Goal: Task Accomplishment & Management: Manage account settings

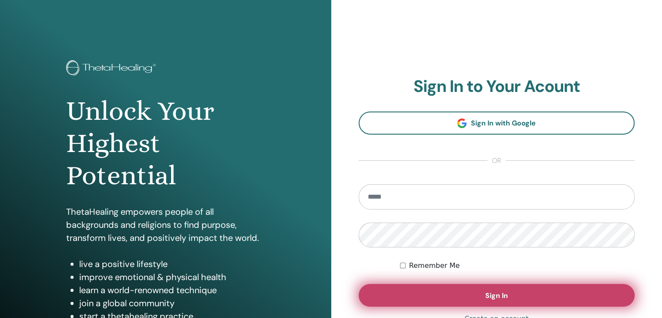
type input "**********"
click at [467, 292] on button "Sign In" at bounding box center [497, 295] width 276 height 23
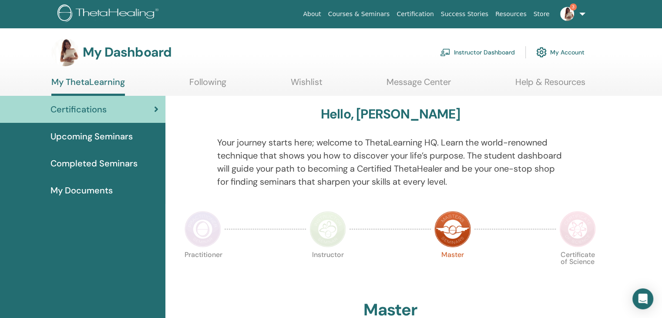
click at [576, 13] on span "3" at bounding box center [567, 13] width 21 height 7
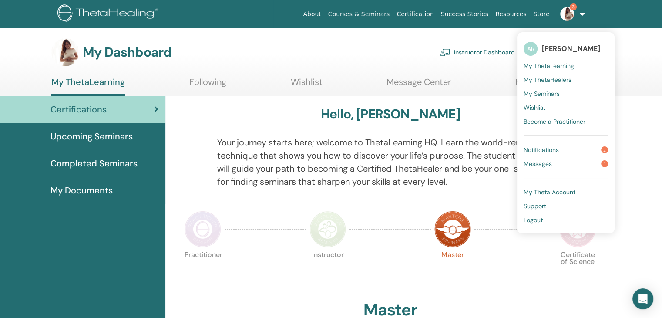
click at [556, 150] on span "Notifications" at bounding box center [541, 150] width 35 height 8
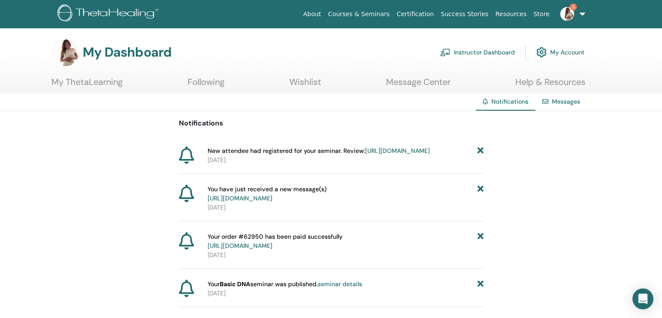
click at [383, 154] on link "https://member.thetahealing.com/instructor/seminar/378917/attendees" at bounding box center [397, 151] width 65 height 8
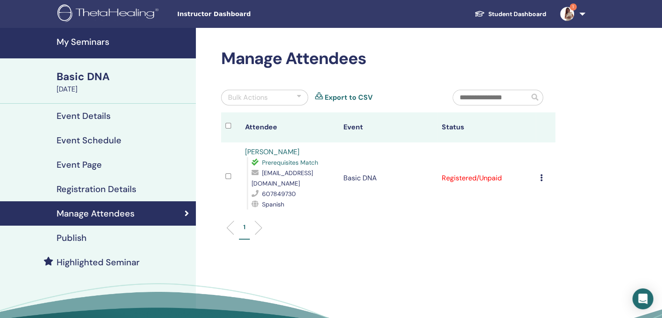
click at [541, 174] on icon at bounding box center [541, 177] width 3 height 7
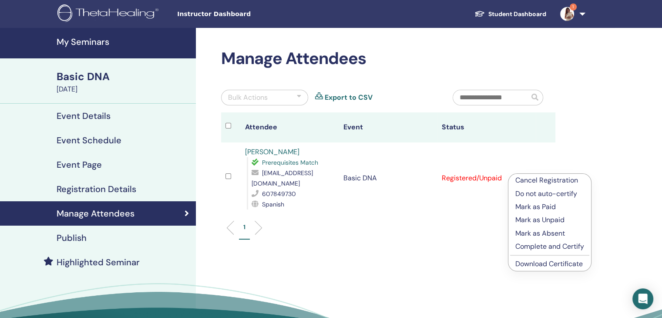
click at [541, 206] on p "Mark as Paid" at bounding box center [549, 206] width 69 height 10
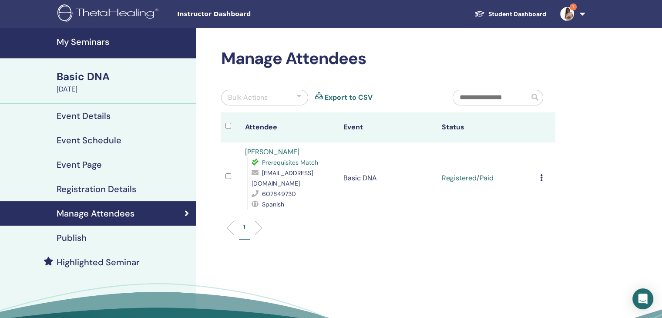
click at [258, 220] on li at bounding box center [255, 227] width 15 height 15
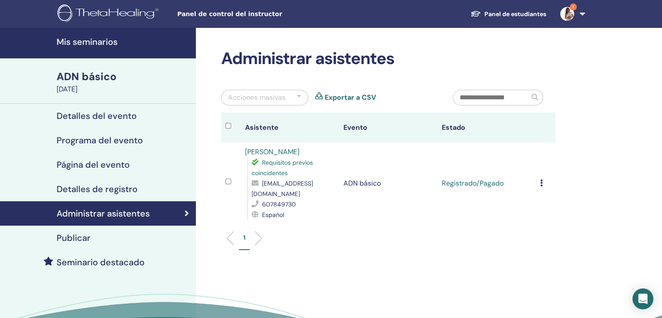
click at [572, 201] on div "Administrar asistentes Acciones masivas Exportar a CSV Asistente Evento Estado …" at bounding box center [416, 204] width 441 height 353
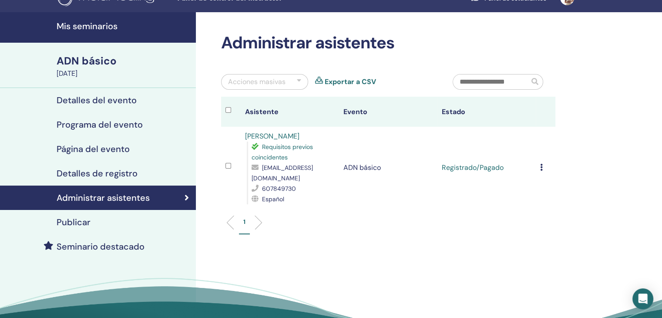
scroll to position [5, 0]
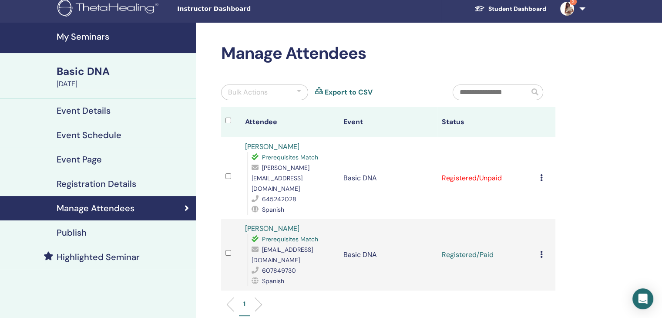
scroll to position [14, 0]
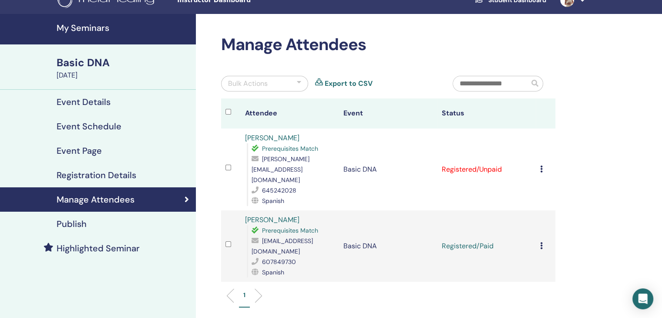
click at [538, 165] on td "Cancel Registration Do not auto-certify Mark as Paid Mark as Unpaid Mark as Abs…" at bounding box center [546, 169] width 20 height 82
click at [541, 165] on icon at bounding box center [541, 168] width 3 height 7
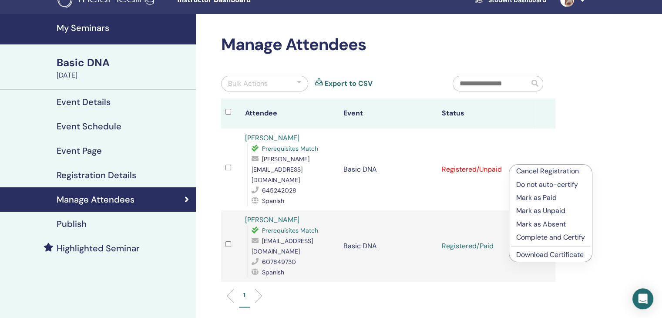
click at [551, 197] on p "Mark as Paid" at bounding box center [550, 197] width 69 height 10
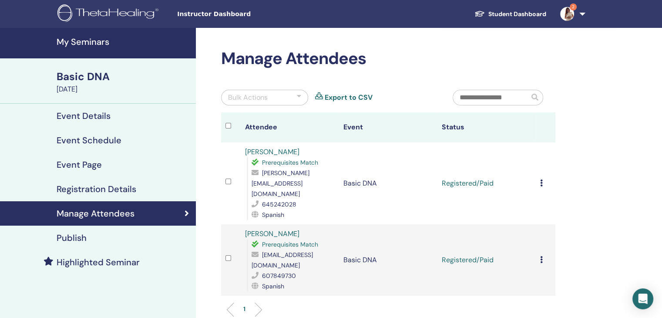
click at [540, 179] on icon at bounding box center [541, 182] width 3 height 7
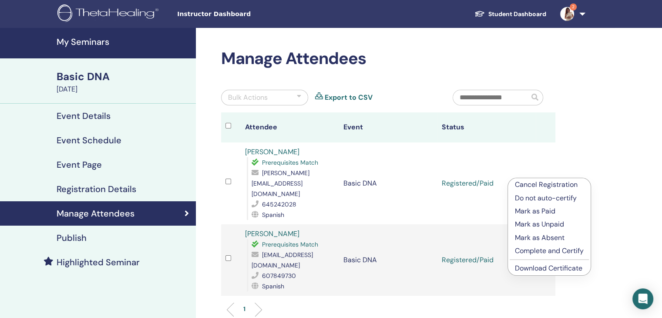
click at [547, 270] on link "Download Certificate" at bounding box center [548, 267] width 67 height 9
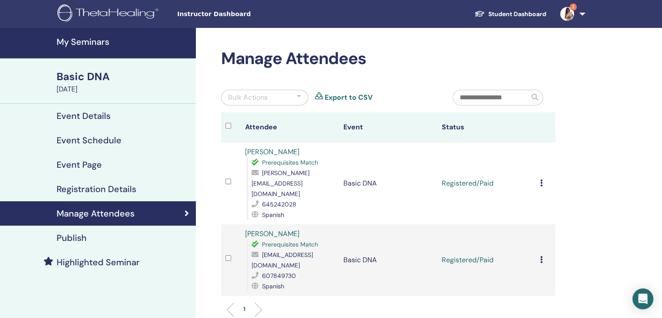
click at [542, 256] on icon at bounding box center [541, 259] width 3 height 7
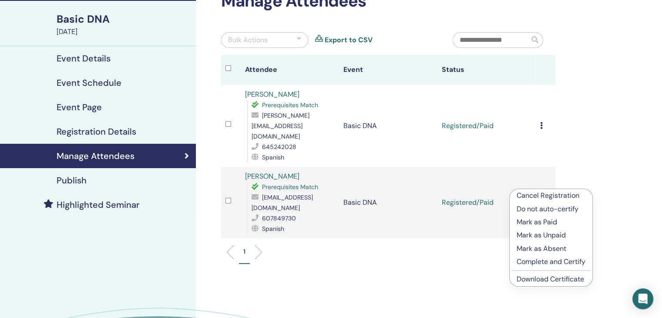
scroll to position [59, 0]
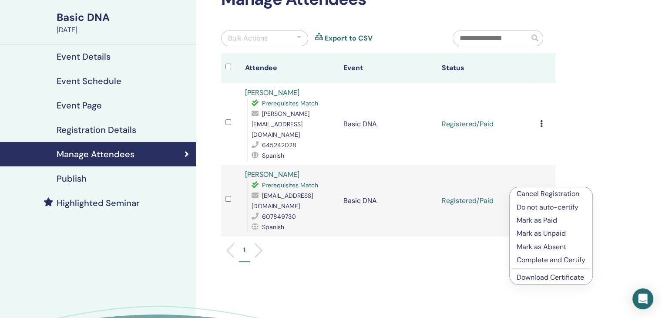
click at [549, 279] on link "Download Certificate" at bounding box center [550, 276] width 67 height 9
